Goal: Transaction & Acquisition: Purchase product/service

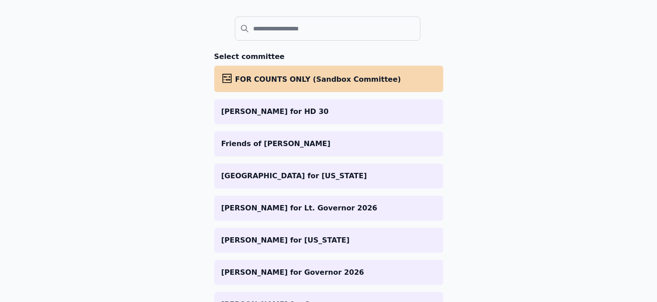
scroll to position [91, 0]
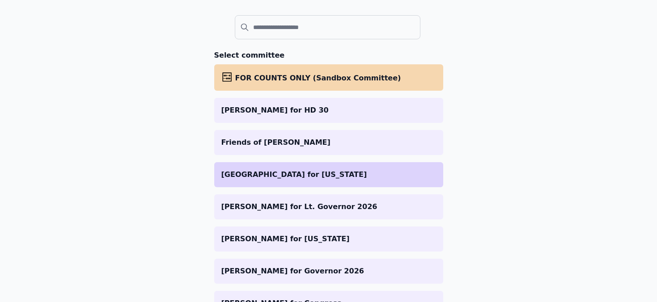
click at [382, 176] on p "[GEOGRAPHIC_DATA] for [US_STATE]" at bounding box center [328, 175] width 215 height 11
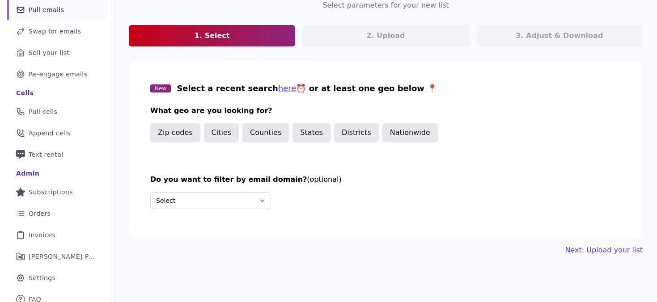
scroll to position [81, 0]
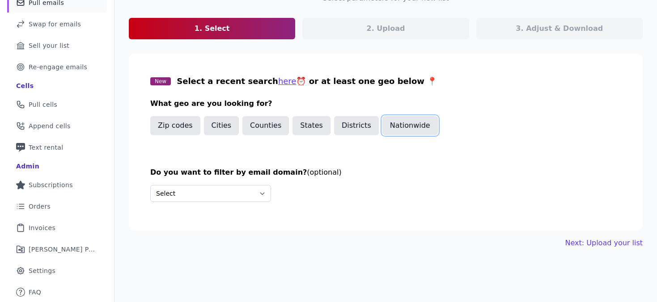
click at [390, 128] on button "Nationwide" at bounding box center [410, 125] width 55 height 19
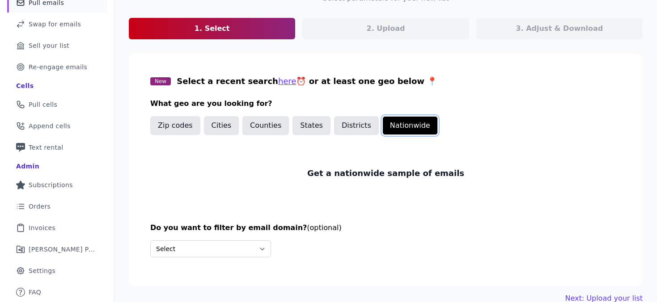
scroll to position [97, 0]
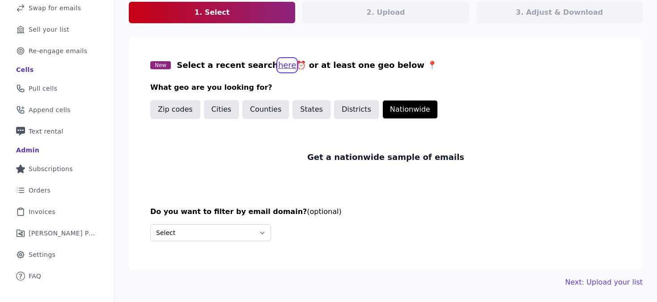
click at [278, 66] on button "here" at bounding box center [287, 65] width 18 height 13
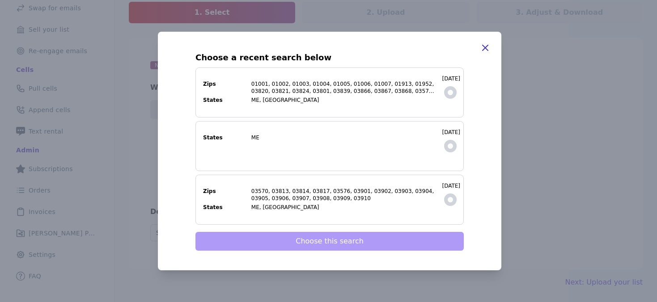
click at [488, 47] on icon "button" at bounding box center [485, 48] width 11 height 11
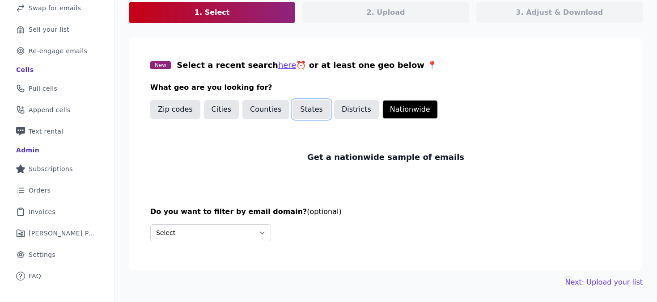
click at [303, 111] on button "States" at bounding box center [312, 109] width 38 height 19
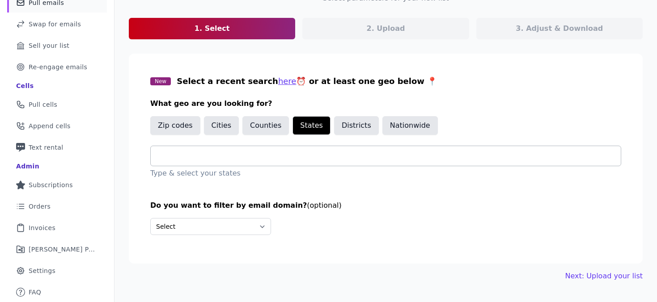
click at [240, 157] on input "text" at bounding box center [389, 156] width 463 height 11
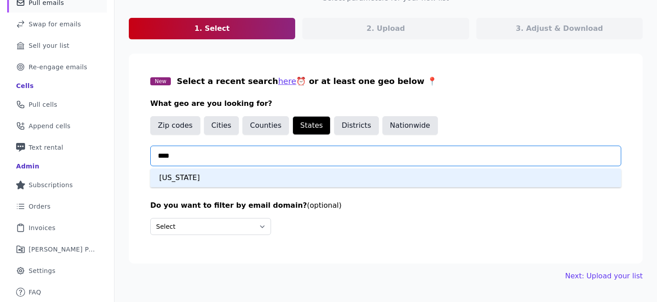
type input "*****"
click at [210, 177] on div "Maine" at bounding box center [385, 178] width 471 height 19
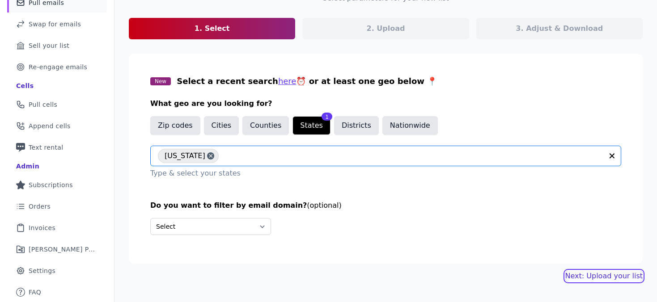
click at [589, 273] on link "Next: Upload your list" at bounding box center [603, 276] width 77 height 11
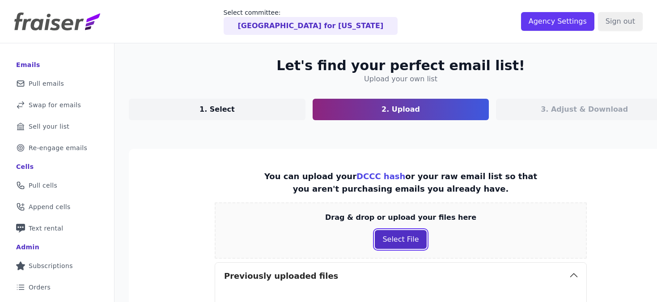
click at [386, 240] on button "Select File" at bounding box center [400, 239] width 51 height 19
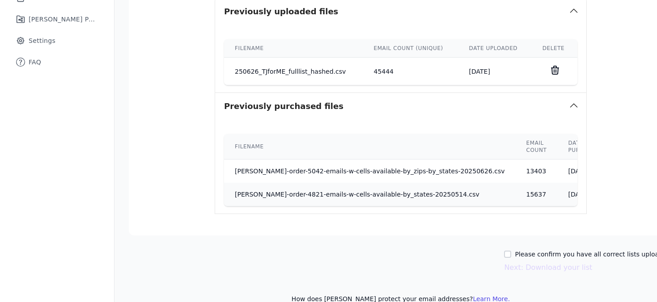
scroll to position [327, 0]
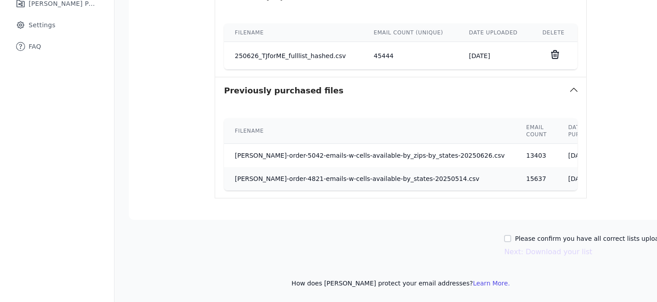
click at [526, 240] on label "Please confirm you have all correct lists uploaded." at bounding box center [594, 238] width 158 height 9
click at [511, 240] on input "Please confirm you have all correct lists uploaded." at bounding box center [507, 238] width 7 height 7
checkbox input "true"
click at [523, 254] on button "Next: Download your list" at bounding box center [548, 252] width 88 height 11
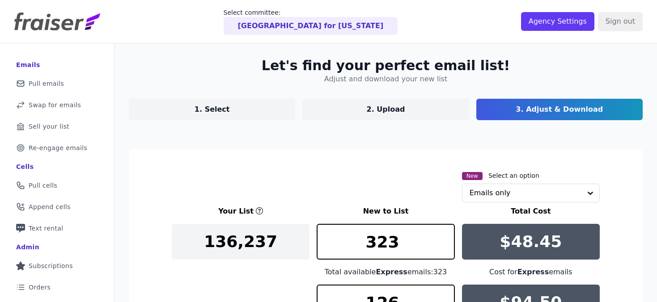
click at [396, 107] on p "2. Upload" at bounding box center [386, 109] width 38 height 11
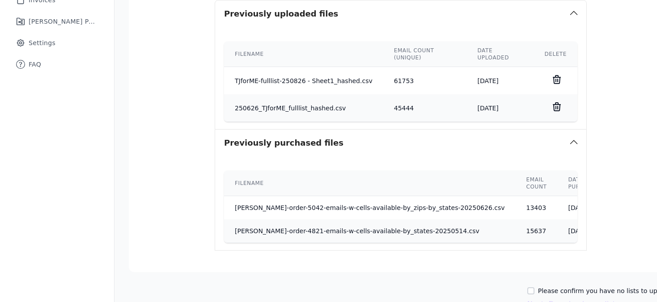
scroll to position [295, 0]
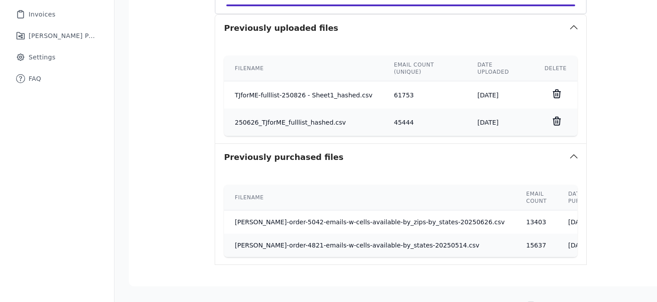
click at [552, 123] on icon at bounding box center [557, 121] width 11 height 11
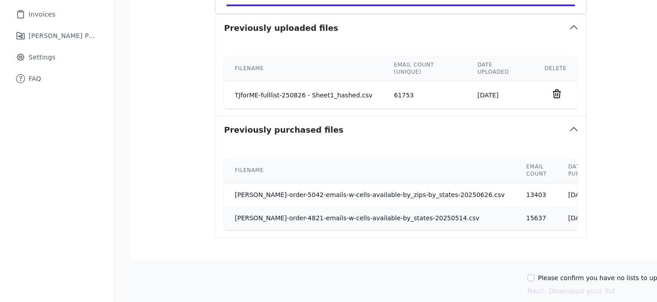
click at [535, 281] on div "Please confirm you have no lists to upload." at bounding box center [599, 278] width 145 height 9
click at [532, 278] on input "Please confirm you have no lists to upload." at bounding box center [530, 278] width 7 height 7
checkbox input "true"
click at [540, 293] on button "Next: Download your list" at bounding box center [571, 291] width 88 height 11
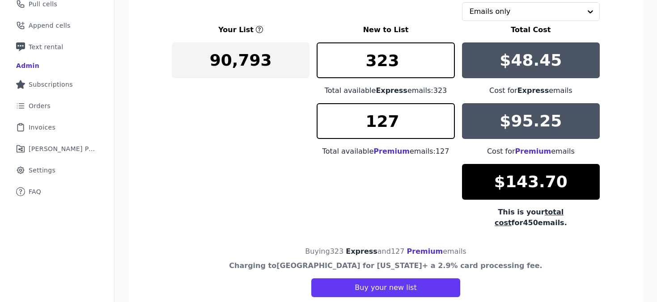
scroll to position [202, 0]
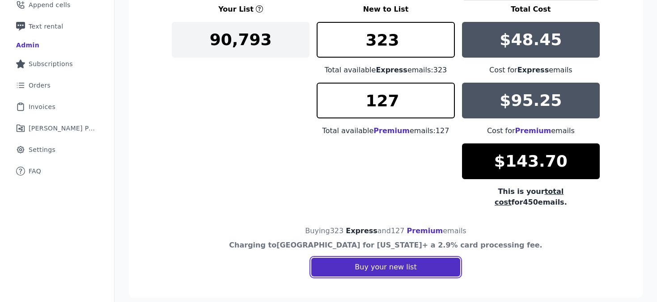
click at [368, 261] on button "Buy your new list" at bounding box center [385, 267] width 149 height 19
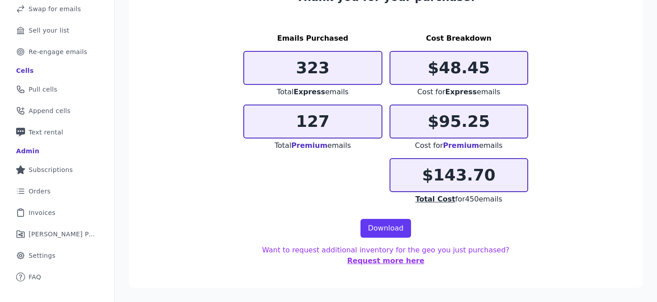
scroll to position [96, 0]
click at [376, 230] on link "Download" at bounding box center [386, 228] width 51 height 19
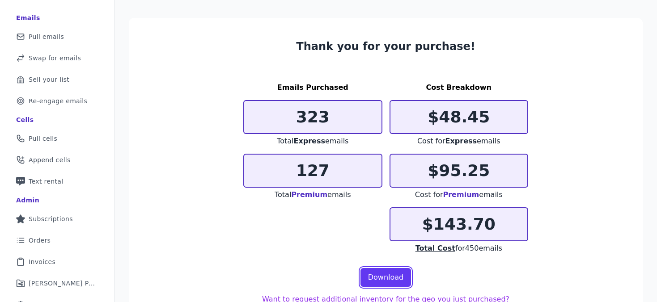
scroll to position [0, 0]
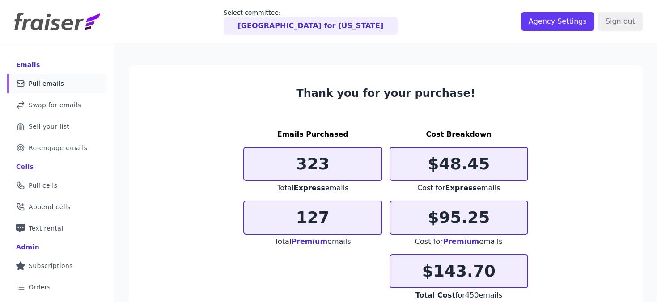
click at [51, 80] on span "Pull emails" at bounding box center [46, 83] width 35 height 9
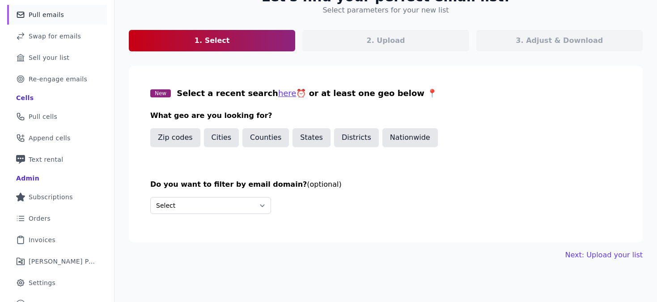
scroll to position [70, 0]
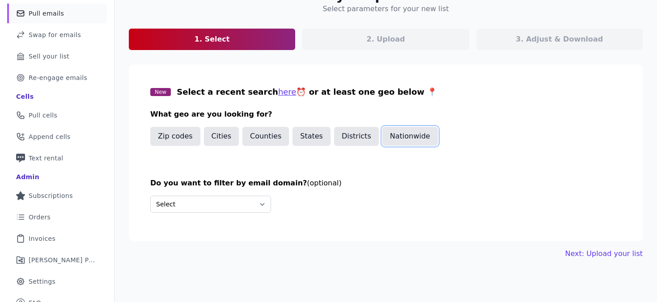
click at [396, 136] on button "Nationwide" at bounding box center [410, 136] width 55 height 19
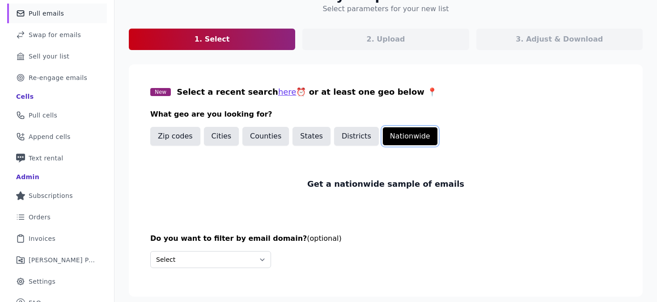
scroll to position [97, 0]
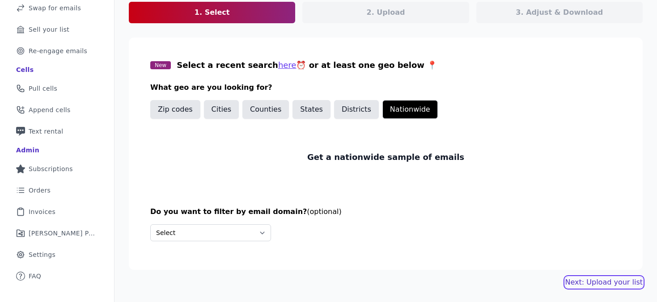
click at [595, 285] on link "Next: Upload your list" at bounding box center [603, 282] width 77 height 11
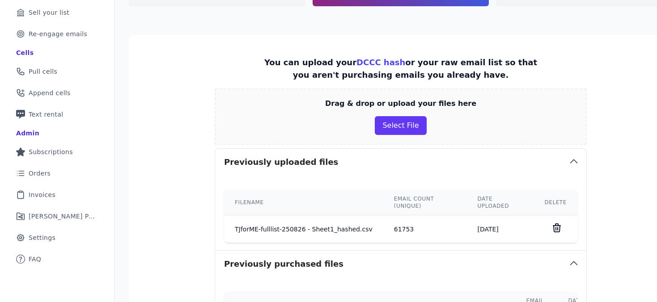
scroll to position [118, 0]
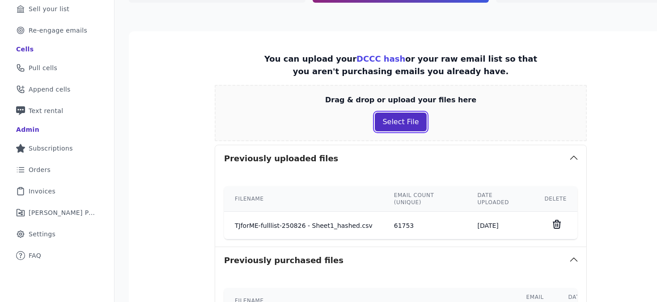
click at [409, 127] on button "Select File" at bounding box center [400, 122] width 51 height 19
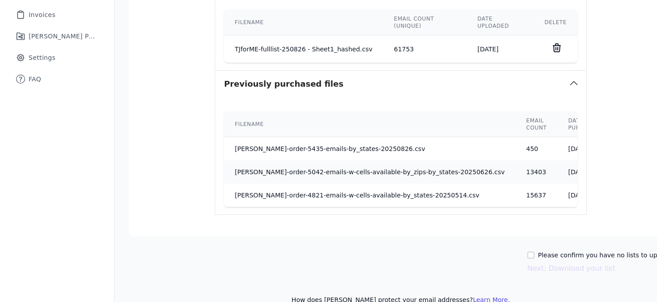
scroll to position [295, 0]
click at [531, 255] on input "Please confirm you have no lists to upload." at bounding box center [530, 254] width 7 height 7
checkbox input "true"
click at [557, 270] on button "Next: Download your list" at bounding box center [571, 268] width 88 height 11
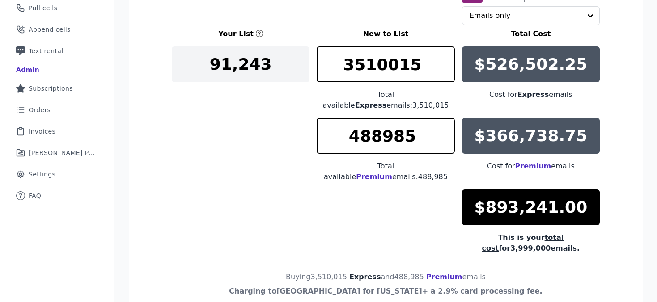
scroll to position [152, 0]
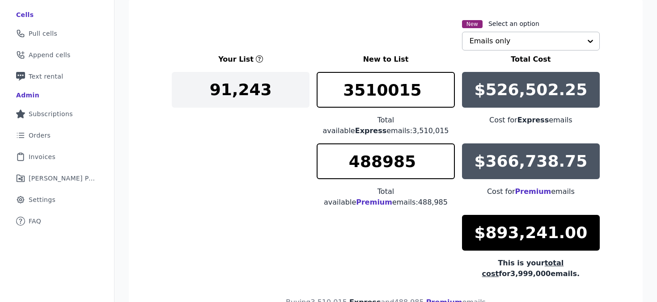
click at [475, 44] on input "text" at bounding box center [526, 41] width 112 height 18
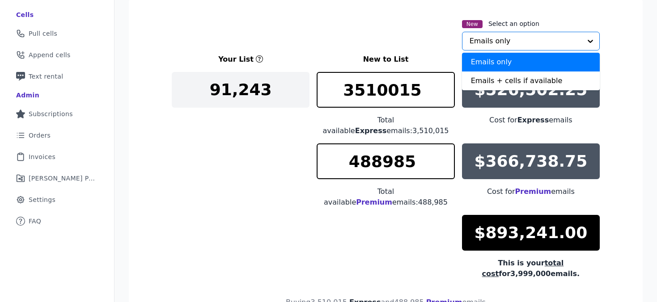
click at [475, 44] on input "text" at bounding box center [526, 41] width 112 height 18
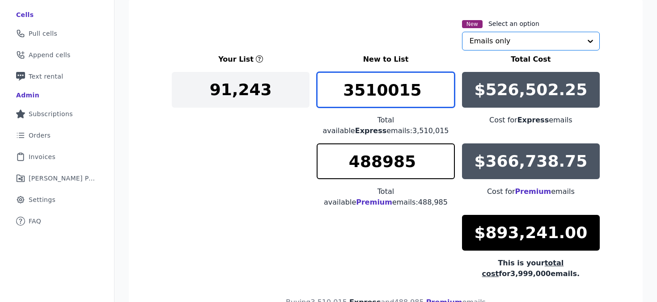
click at [394, 91] on input "3510015" at bounding box center [386, 90] width 138 height 36
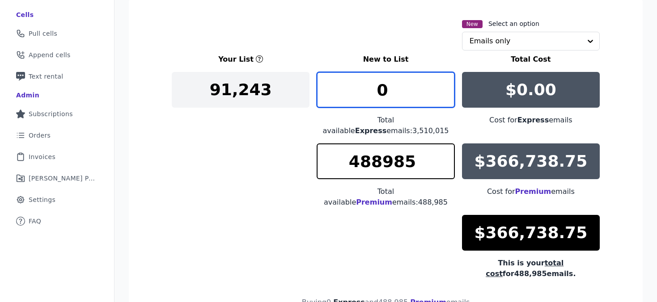
type input "0"
click at [247, 182] on div "Your List New to List Total Cost 91,243 0 Total available Express emails: 3,510…" at bounding box center [386, 166] width 428 height 225
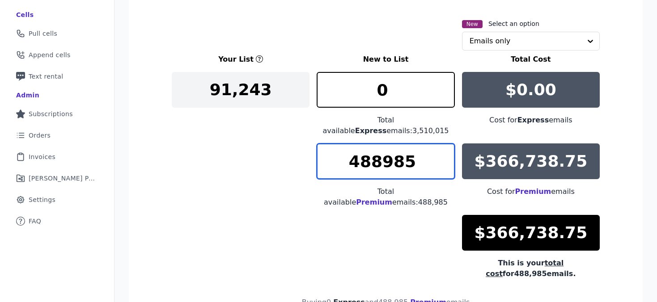
click at [376, 150] on input "488985" at bounding box center [386, 162] width 138 height 36
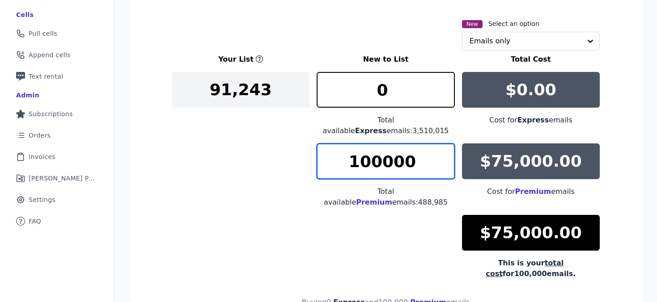
click at [397, 148] on input "100000" at bounding box center [386, 162] width 138 height 36
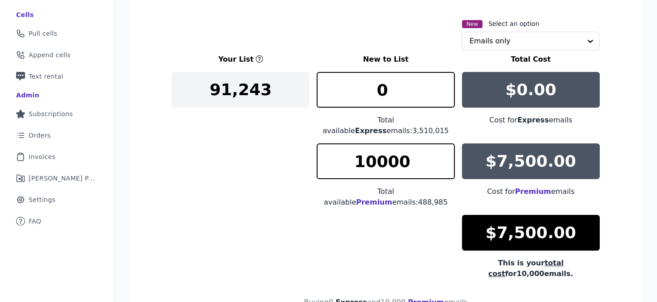
click at [235, 213] on div "Your List New to List Total Cost 91,243 0 Total available Express emails: 3,510…" at bounding box center [386, 166] width 428 height 225
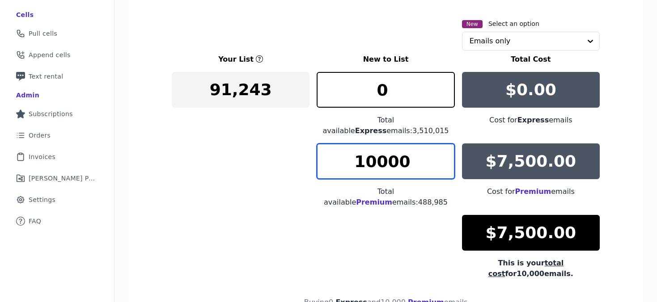
click at [388, 157] on input "10000" at bounding box center [386, 162] width 138 height 36
click at [446, 146] on input "10001" at bounding box center [386, 162] width 138 height 36
click at [446, 146] on input "10002" at bounding box center [386, 162] width 138 height 36
click at [446, 146] on input "10003" at bounding box center [386, 162] width 138 height 36
click at [446, 146] on input "10004" at bounding box center [386, 162] width 138 height 36
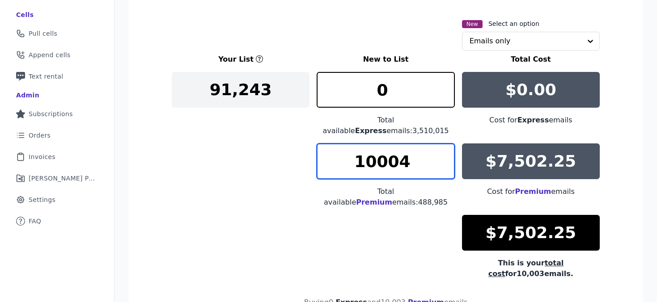
click at [446, 146] on input "10005" at bounding box center [386, 162] width 138 height 36
click at [446, 146] on input "10006" at bounding box center [386, 162] width 138 height 36
click at [446, 146] on input "10007" at bounding box center [386, 162] width 138 height 36
click at [446, 146] on input "10008" at bounding box center [386, 162] width 138 height 36
click at [446, 146] on input "10009" at bounding box center [386, 162] width 138 height 36
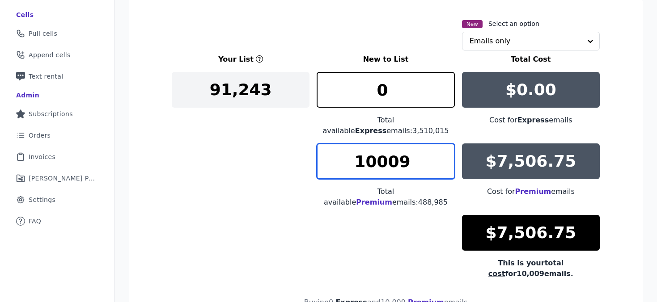
drag, startPoint x: 389, startPoint y: 152, endPoint x: 418, endPoint y: 153, distance: 29.1
click at [418, 153] on input "10009" at bounding box center [386, 162] width 138 height 36
drag, startPoint x: 370, startPoint y: 154, endPoint x: 404, endPoint y: 154, distance: 34.0
click at [404, 154] on input "10100" at bounding box center [386, 162] width 138 height 36
click at [374, 155] on input "11000" at bounding box center [386, 162] width 138 height 36
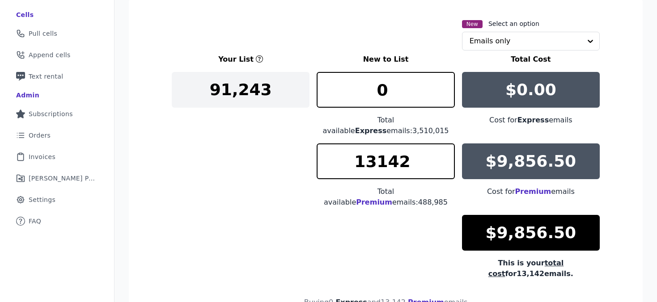
click at [363, 211] on div "Your List New to List Total Cost 91,243 0 Total available Express emails: 3,510…" at bounding box center [386, 166] width 428 height 225
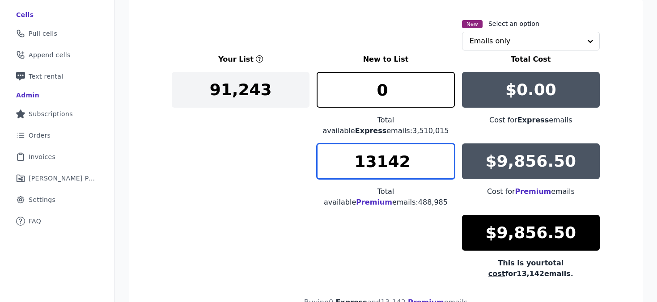
click at [404, 160] on input "13142" at bounding box center [386, 162] width 138 height 36
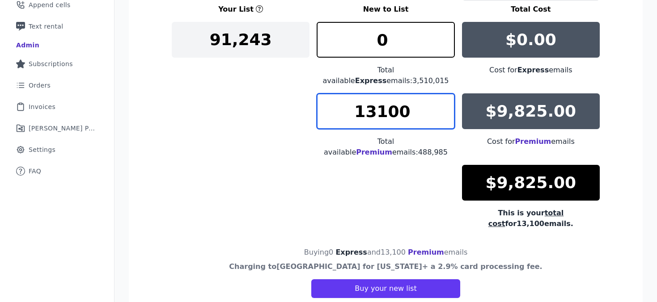
drag, startPoint x: 376, startPoint y: 106, endPoint x: 371, endPoint y: 106, distance: 4.9
click at [371, 106] on input "13100" at bounding box center [386, 112] width 138 height 36
click at [394, 110] on input "12700" at bounding box center [386, 112] width 138 height 36
click at [385, 105] on input "12800" at bounding box center [386, 112] width 138 height 36
type input "12770"
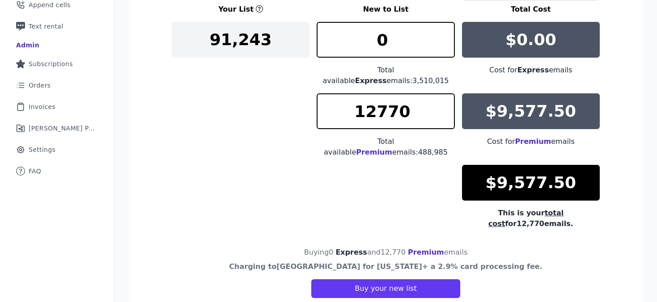
click at [361, 172] on div "Your List New to List Total Cost 91,243 0 Total available Express emails: 3,510…" at bounding box center [386, 116] width 428 height 225
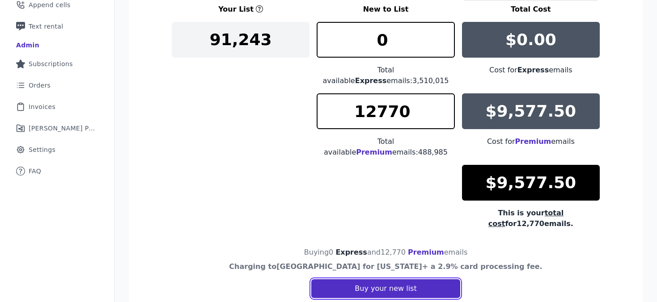
click at [373, 280] on button "Buy your new list" at bounding box center [385, 289] width 149 height 19
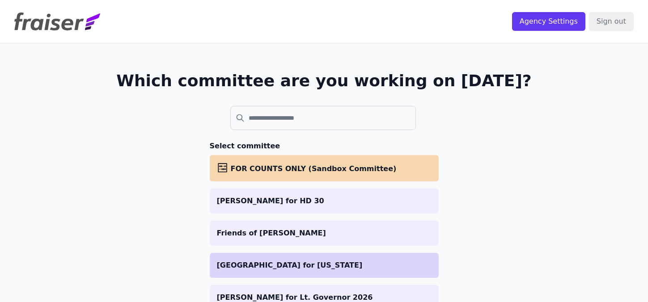
click at [254, 268] on p "[GEOGRAPHIC_DATA] for [US_STATE]" at bounding box center [324, 265] width 215 height 11
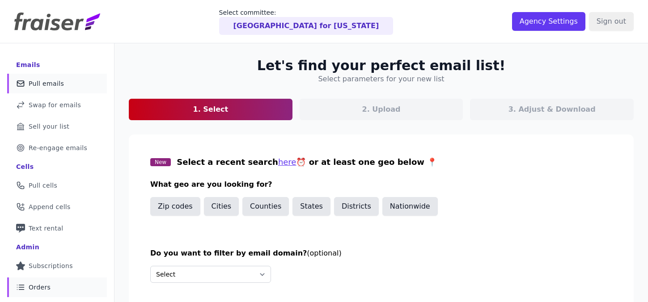
click at [60, 288] on link "List Icon Outline of bulleted list Orders" at bounding box center [57, 288] width 100 height 20
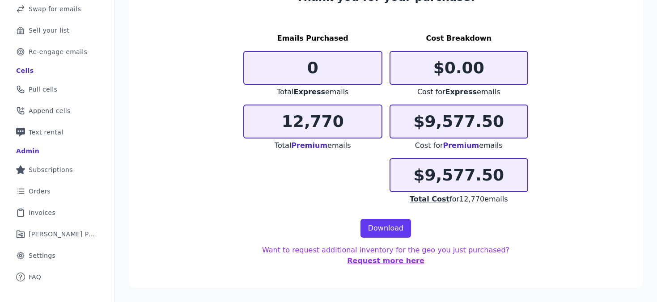
scroll to position [96, 0]
click at [395, 227] on link "Download" at bounding box center [386, 228] width 51 height 19
click at [64, 188] on link "List Icon Outline of bulleted list Orders" at bounding box center [57, 192] width 100 height 20
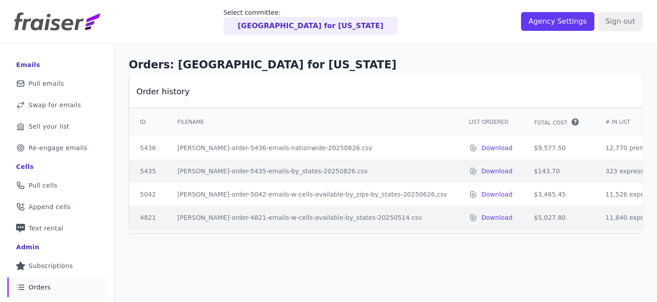
click at [55, 287] on link "List Icon Outline of bulleted list Orders" at bounding box center [57, 288] width 100 height 20
